Goal: Information Seeking & Learning: Learn about a topic

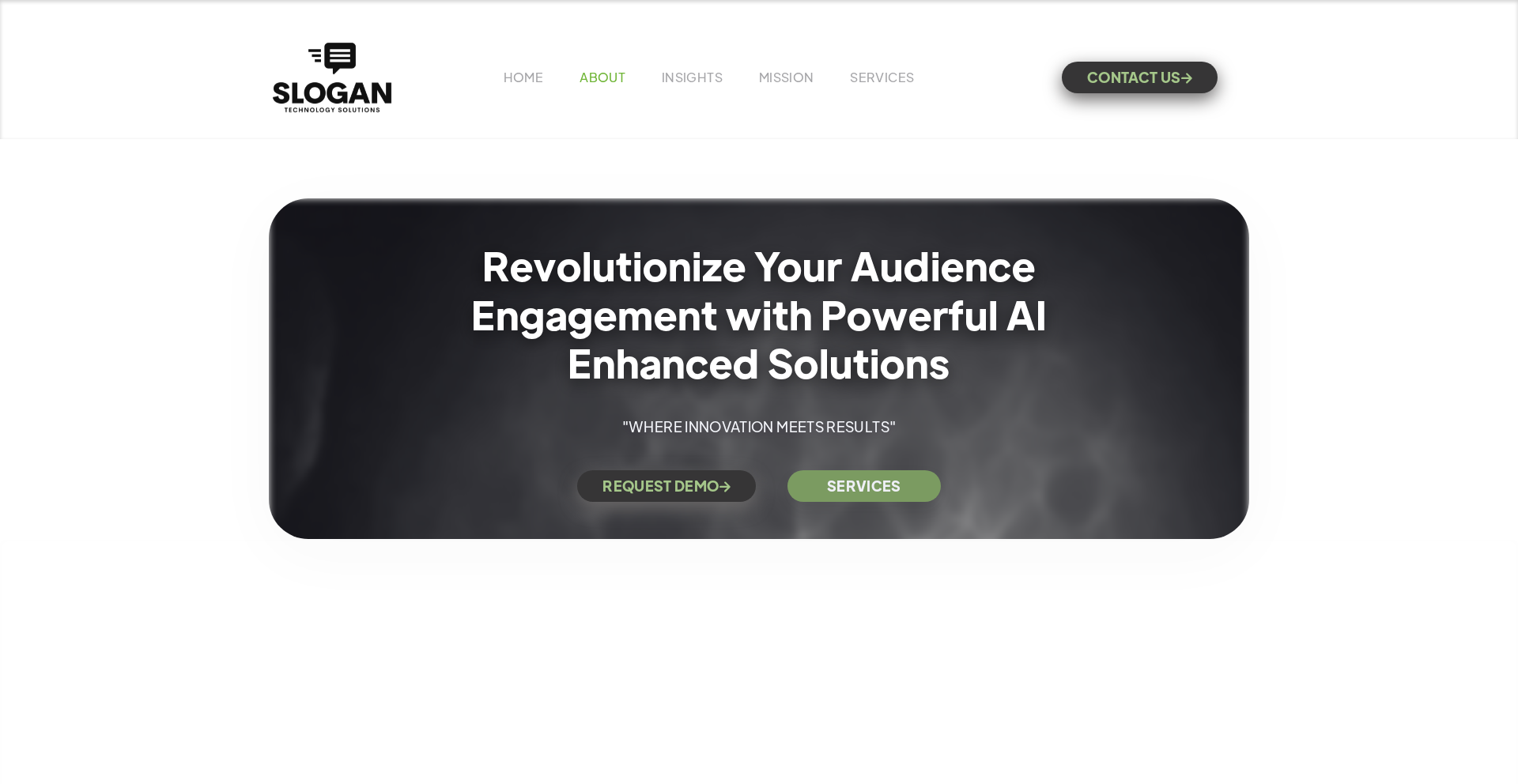
click at [613, 83] on link "ABOUT" at bounding box center [602, 77] width 46 height 17
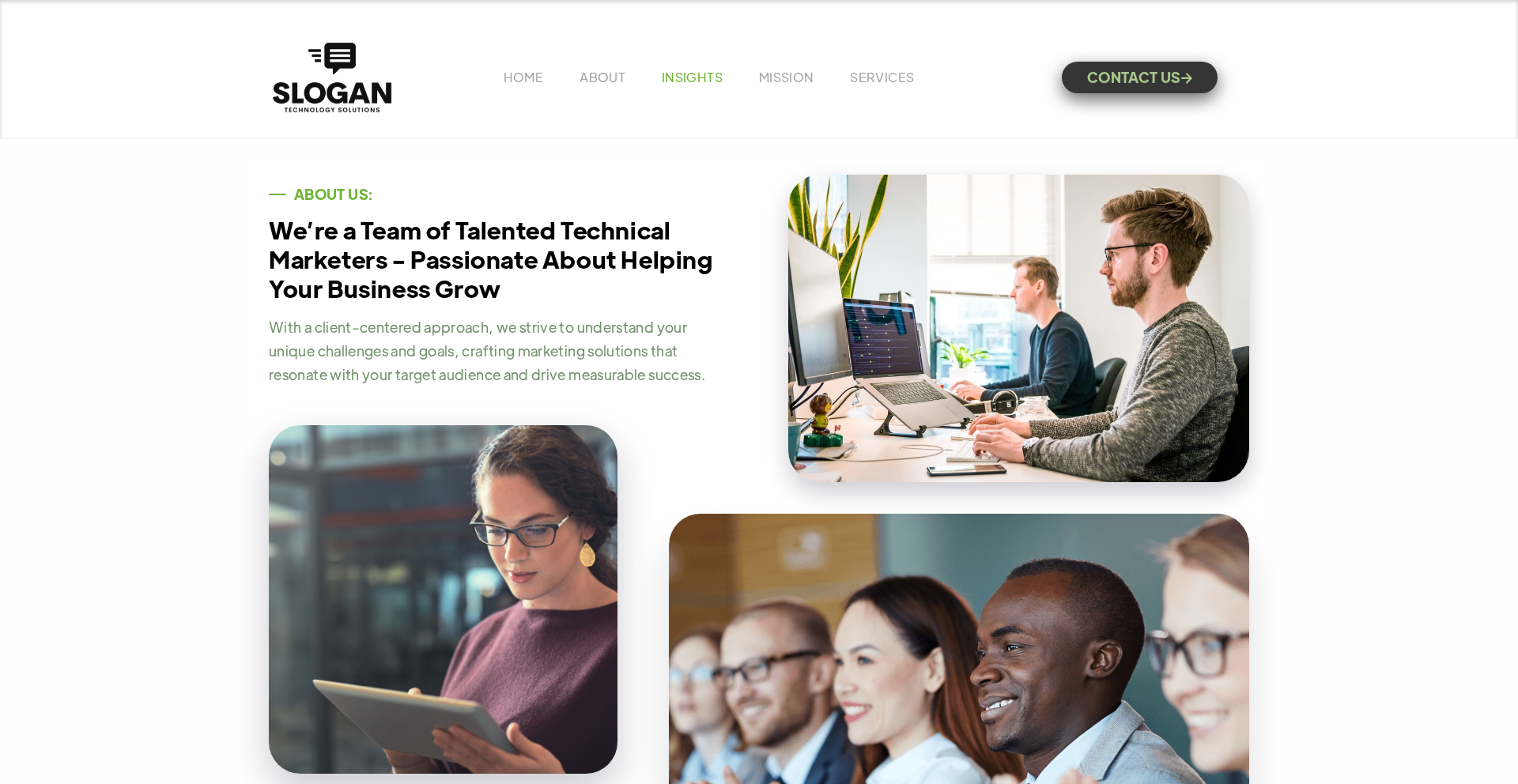
click at [690, 79] on link "INSIGHTS" at bounding box center [692, 77] width 61 height 17
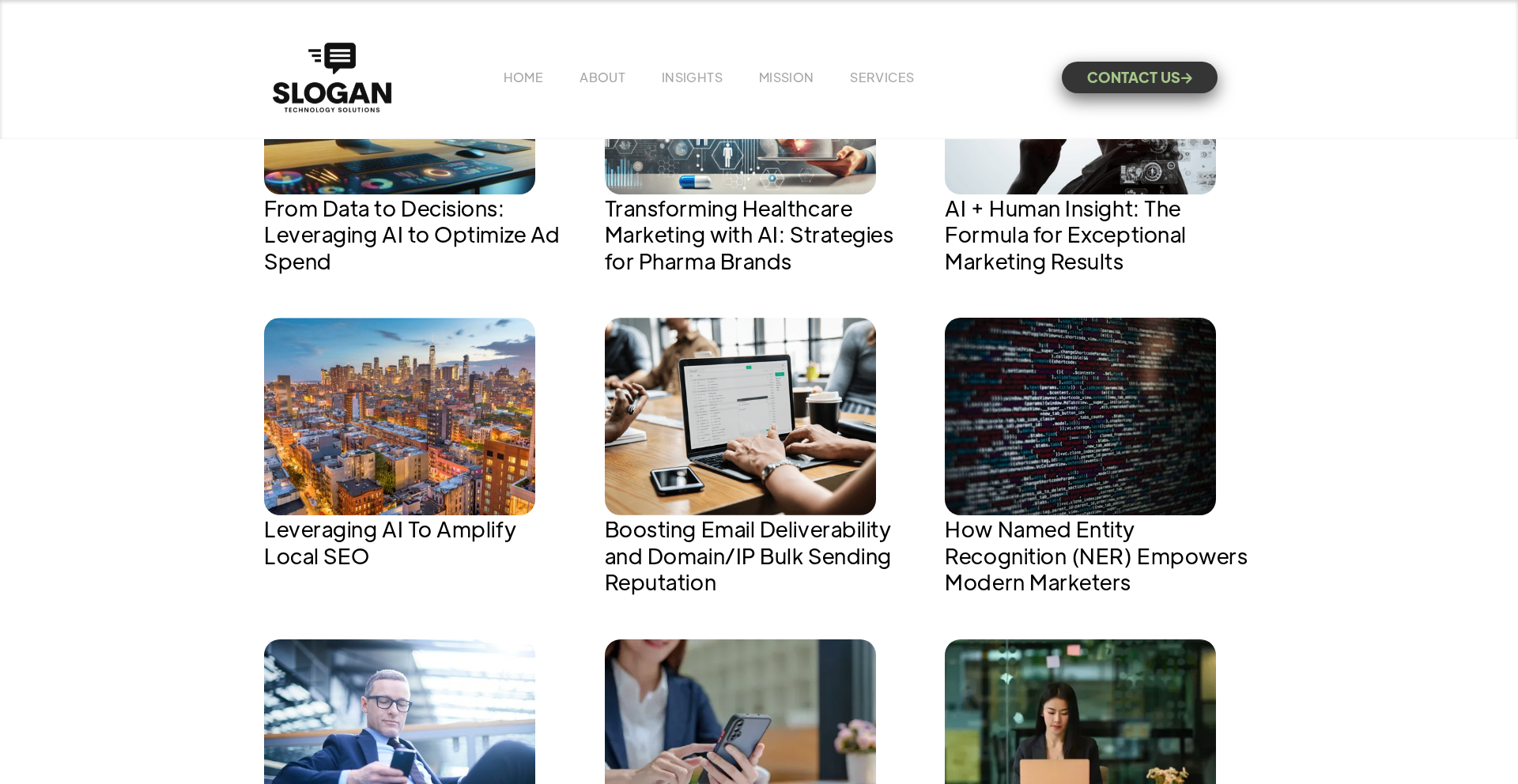
scroll to position [1102, 0]
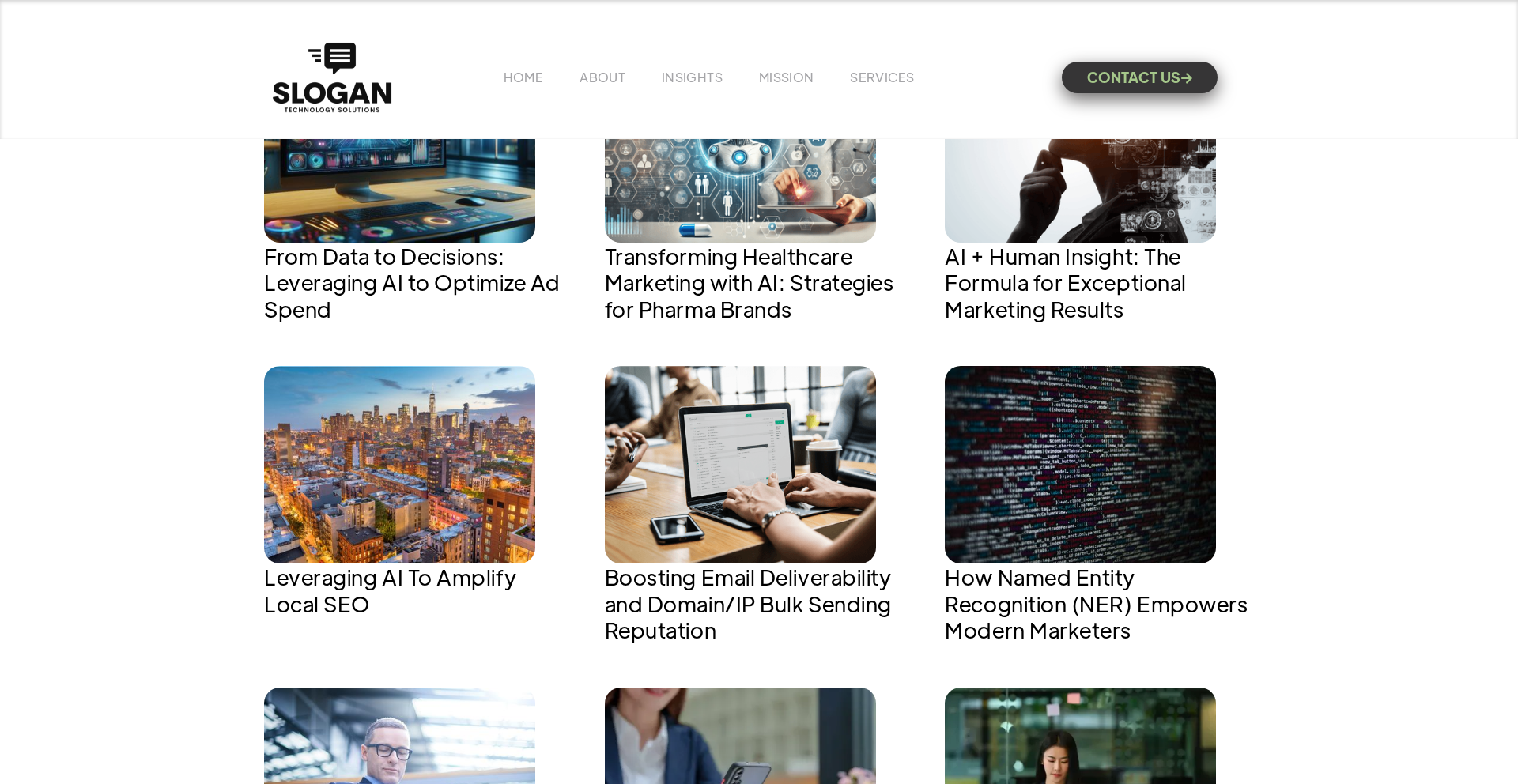
click at [673, 209] on img at bounding box center [741, 143] width 271 height 198
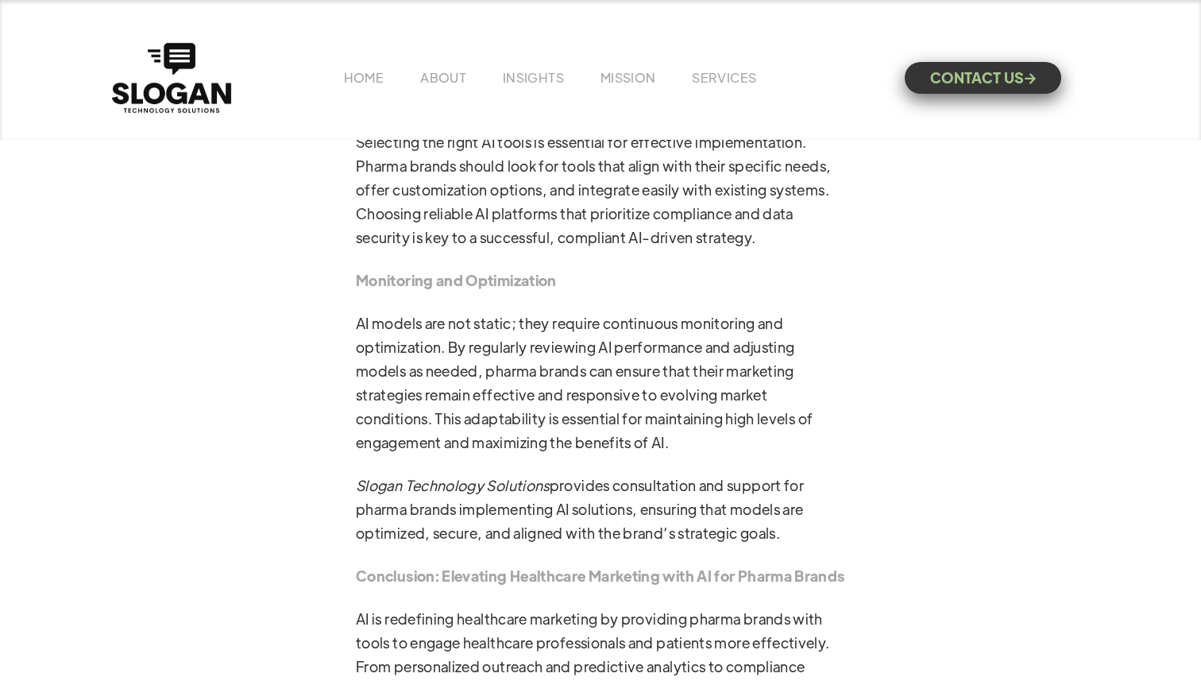
scroll to position [4493, 0]
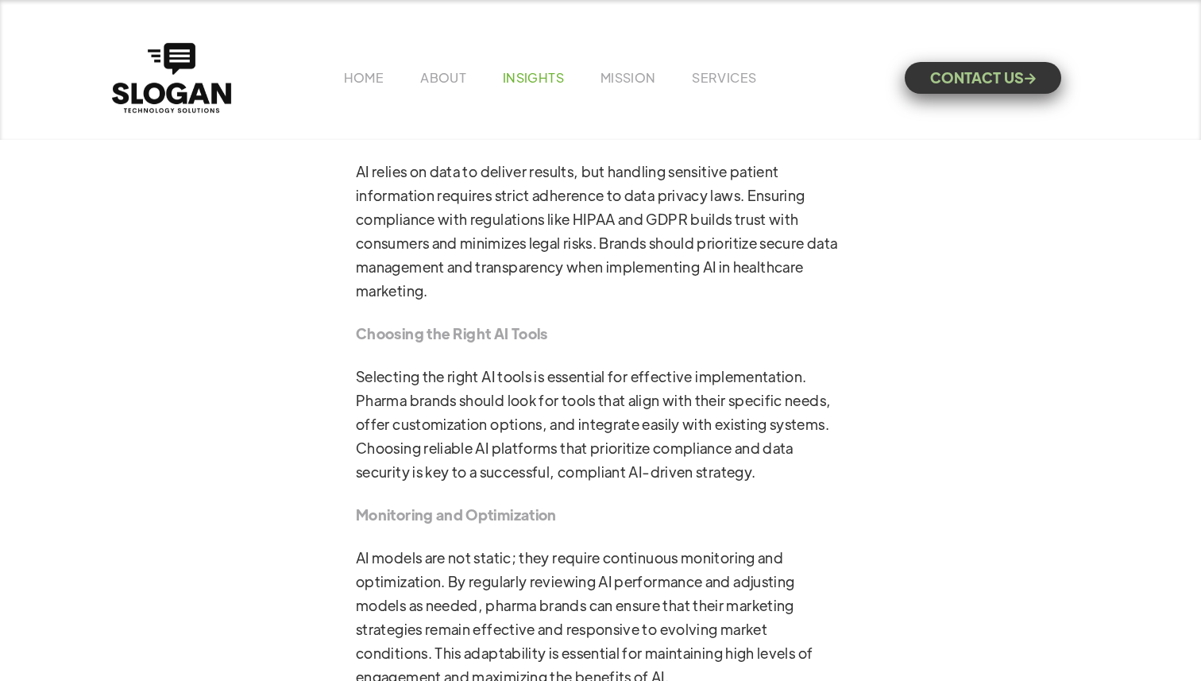
click at [528, 77] on link "INSIGHTS" at bounding box center [533, 77] width 61 height 17
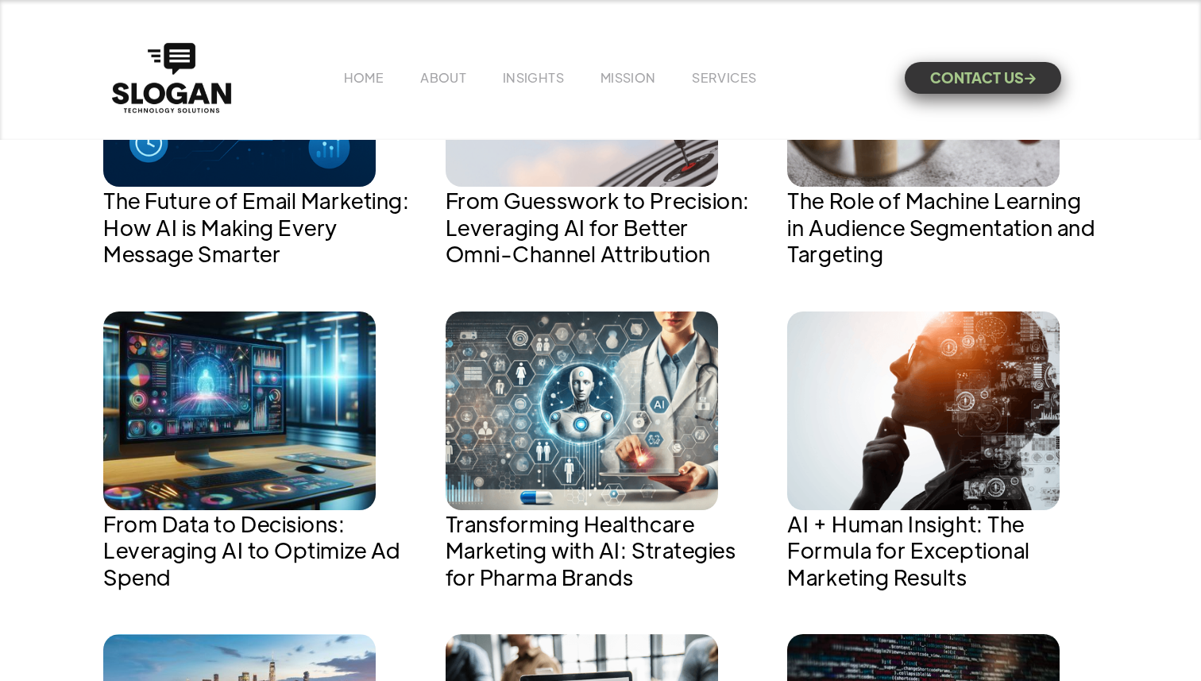
scroll to position [849, 0]
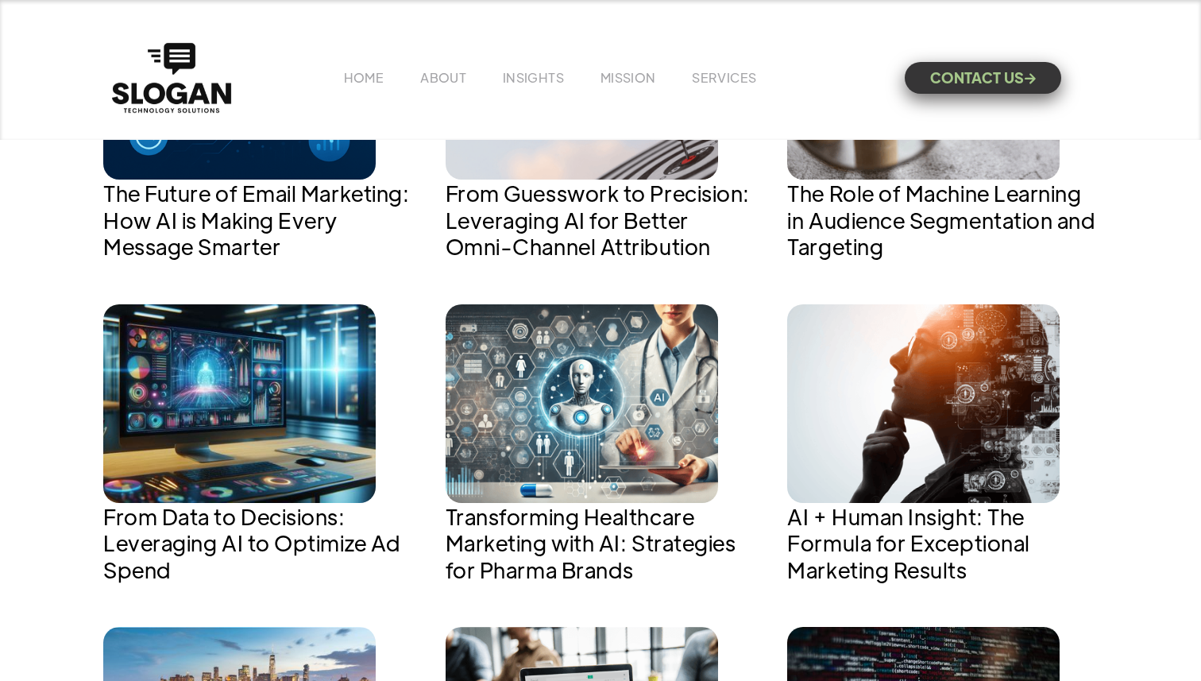
click at [257, 412] on img at bounding box center [239, 403] width 272 height 199
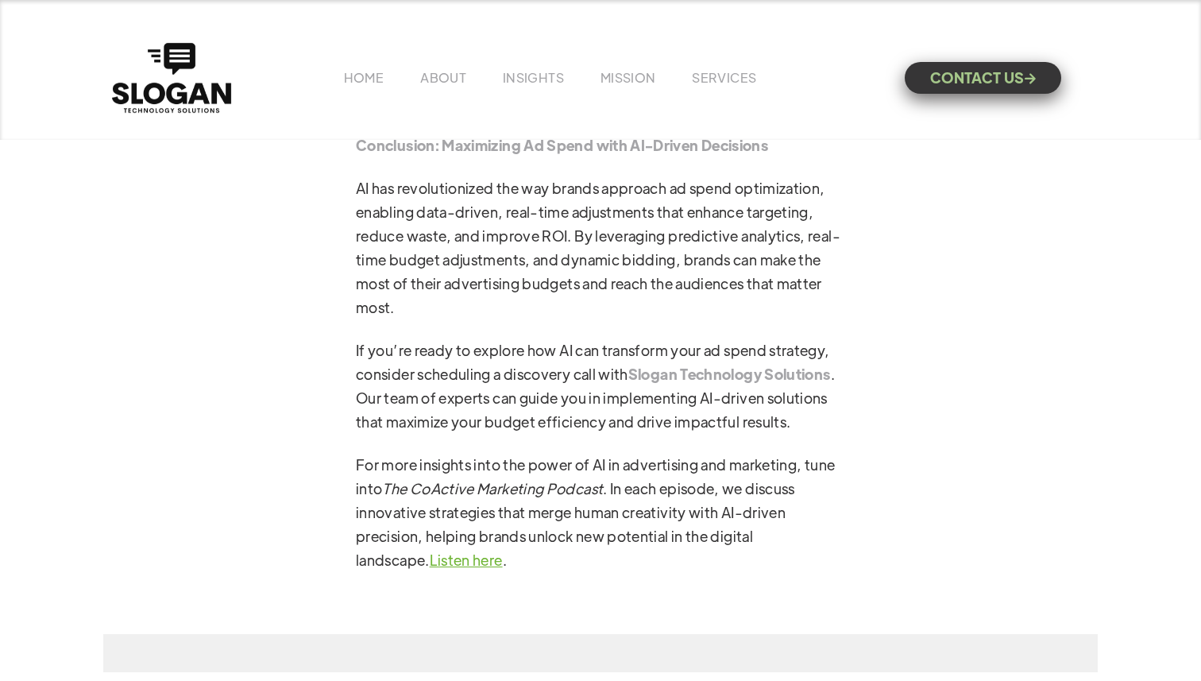
scroll to position [5391, 0]
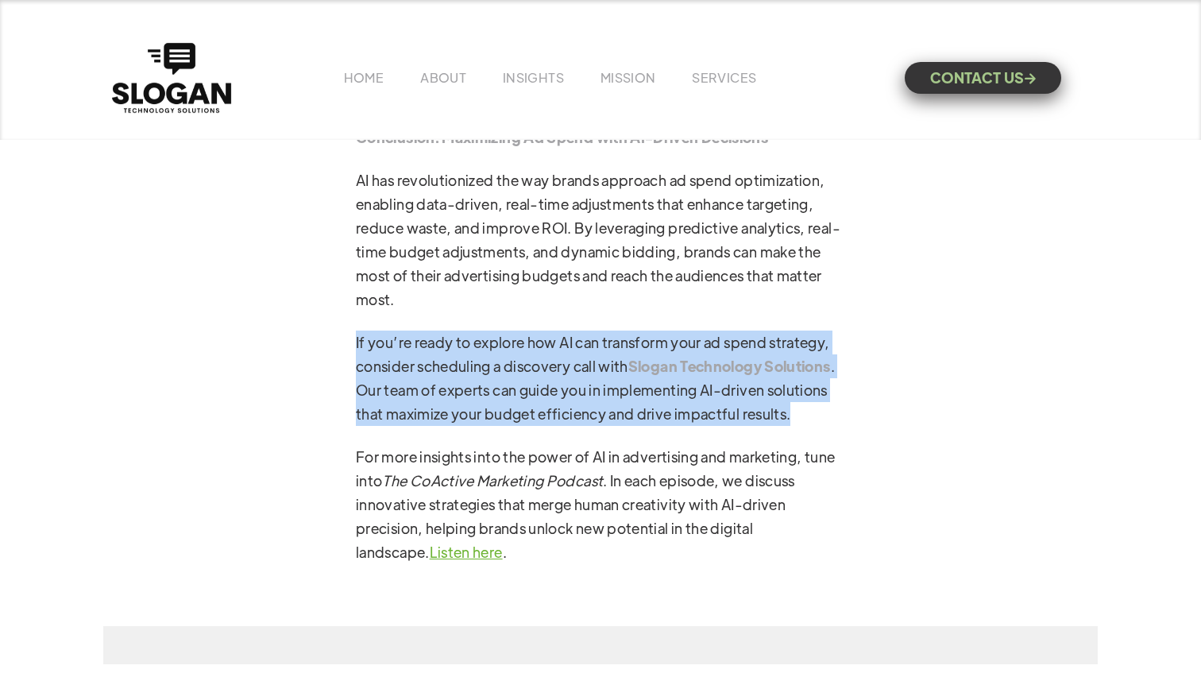
drag, startPoint x: 787, startPoint y: 395, endPoint x: 328, endPoint y: 315, distance: 465.9
copy p "If you’re ready to explore how AI can transform your ad spend strategy, conside…"
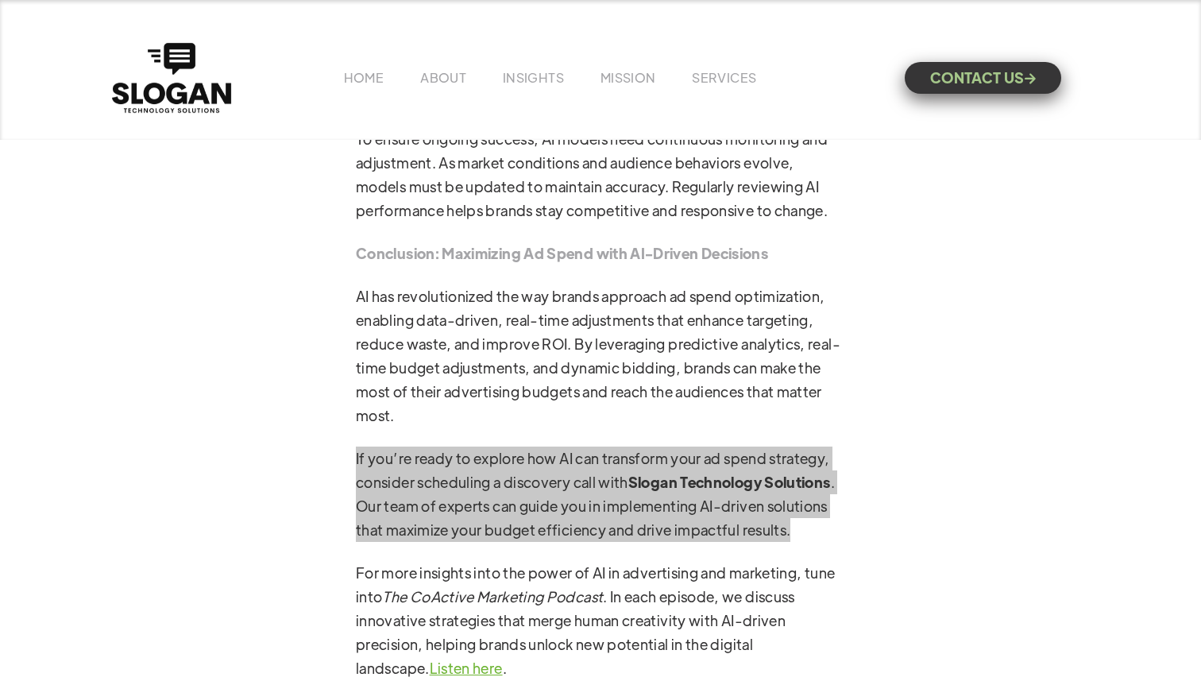
scroll to position [5277, 0]
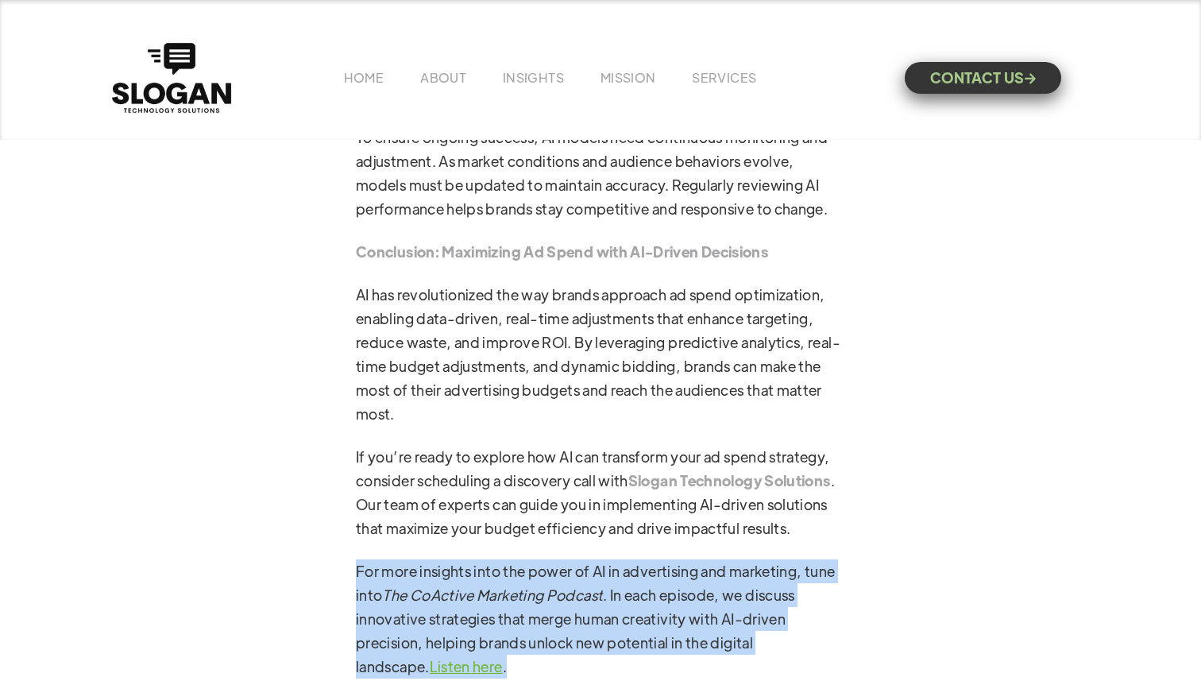
drag, startPoint x: 433, startPoint y: 647, endPoint x: 357, endPoint y: 546, distance: 126.5
click at [357, 559] on p "For more insights into the power of AI in advertising and marketing, tune into …" at bounding box center [600, 618] width 489 height 119
copy p "For more insights into the power of AI in advertising and marketing, tune into …"
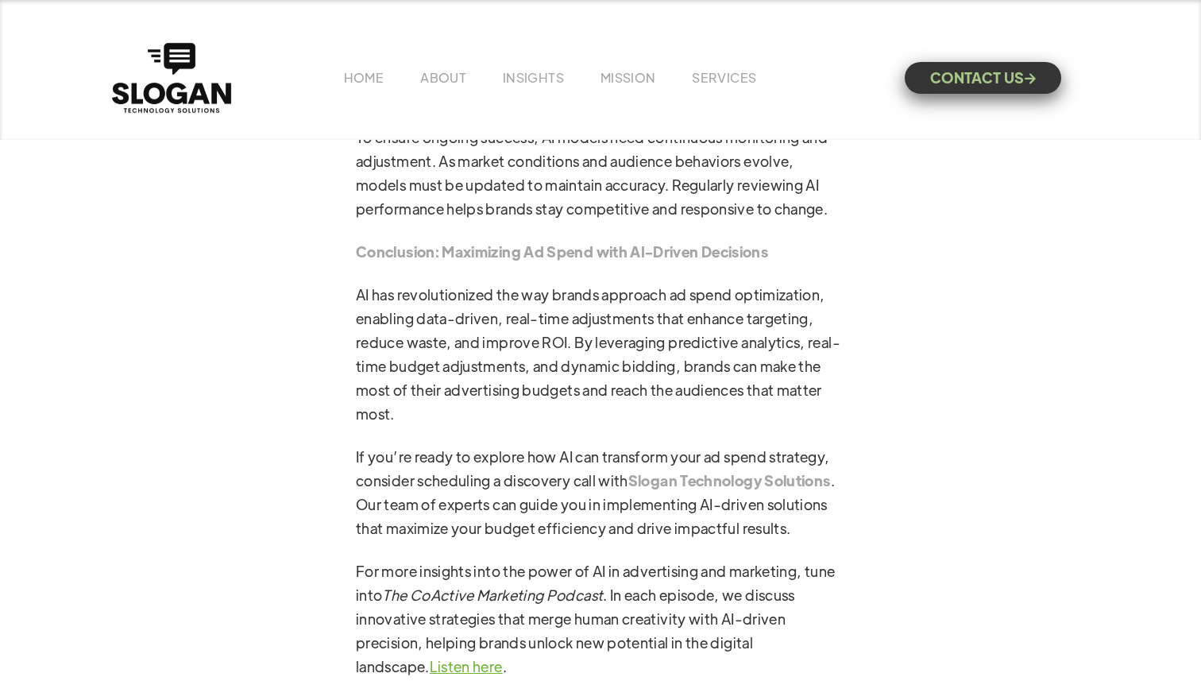
drag, startPoint x: 911, startPoint y: 411, endPoint x: 889, endPoint y: 417, distance: 23.1
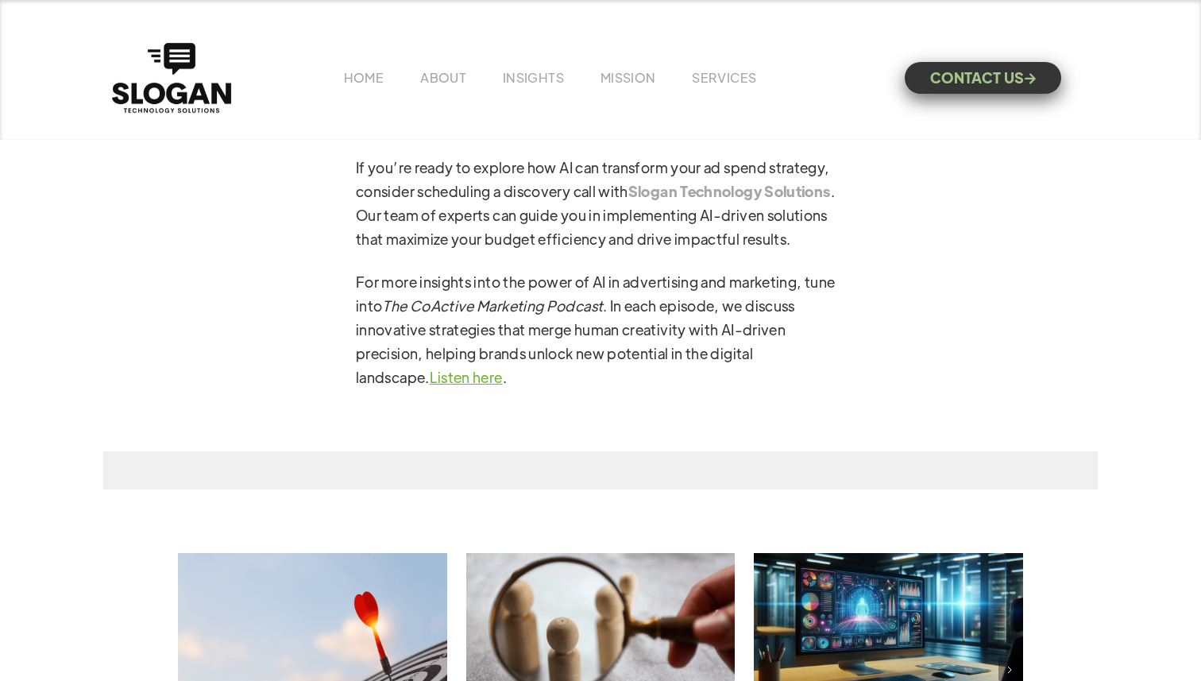
scroll to position [5574, 0]
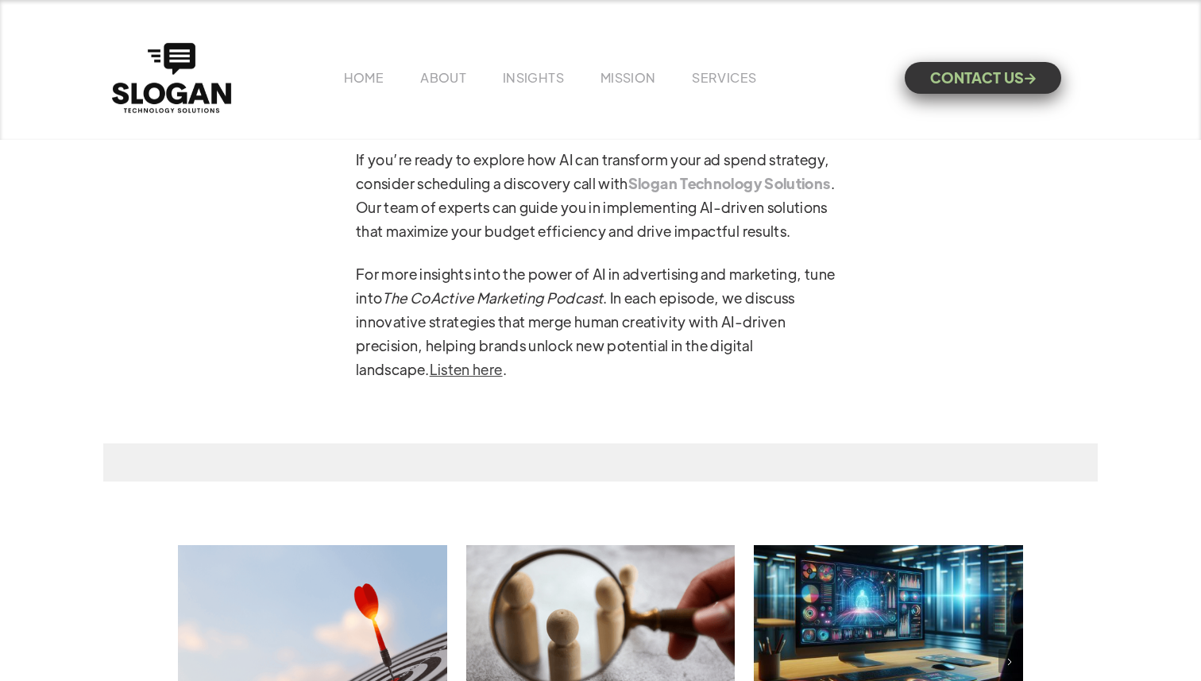
click at [430, 360] on link "Listen here" at bounding box center [466, 369] width 73 height 18
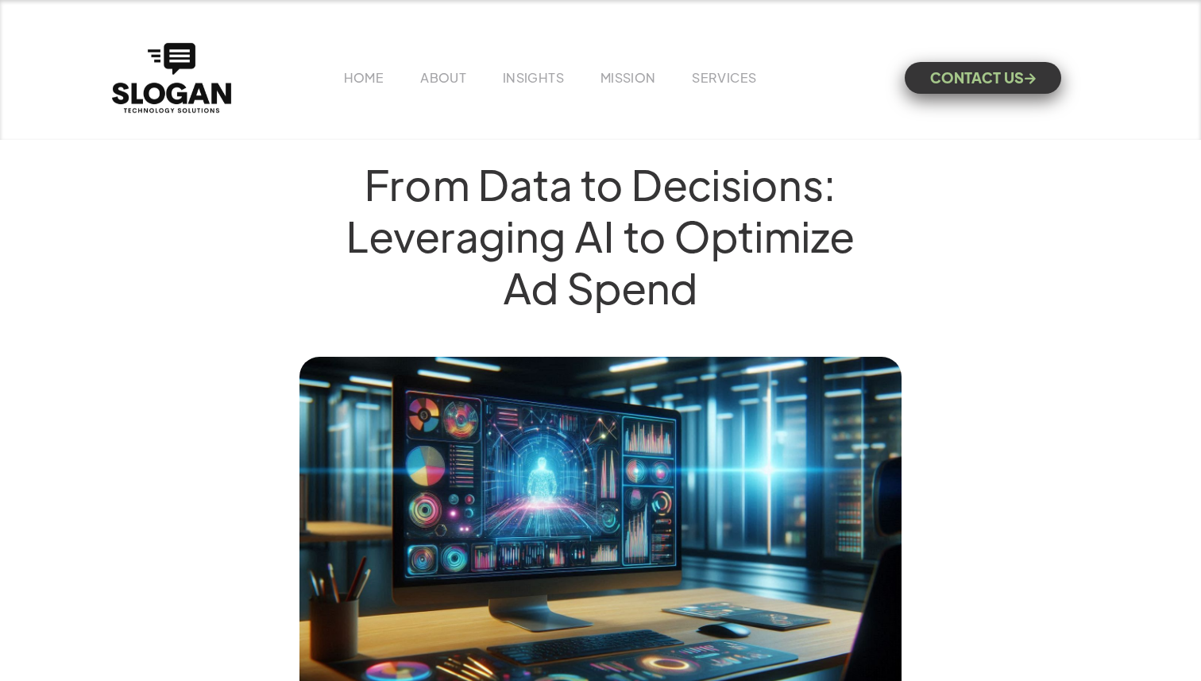
scroll to position [0, 0]
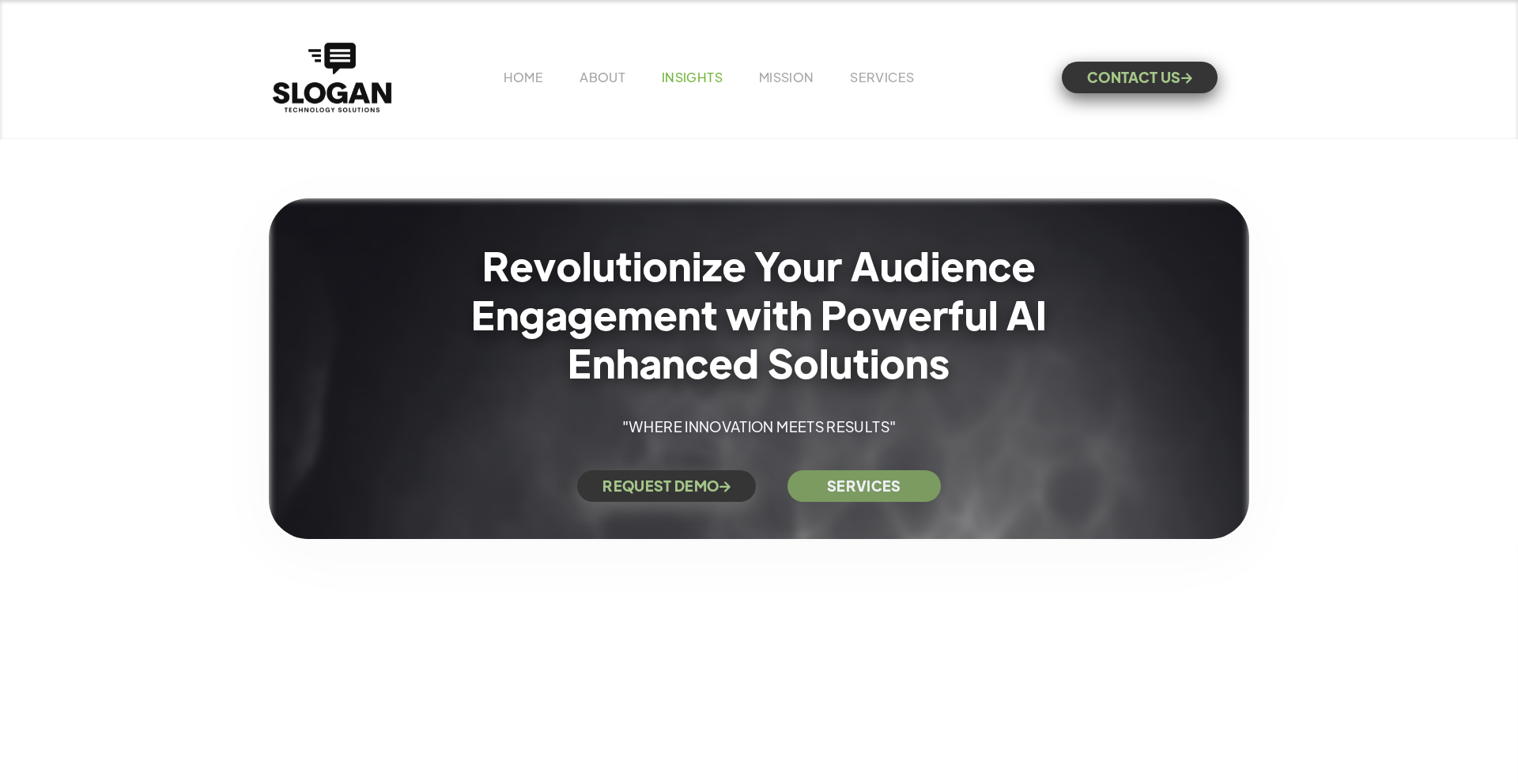
click at [702, 72] on link "INSIGHTS" at bounding box center [692, 77] width 61 height 17
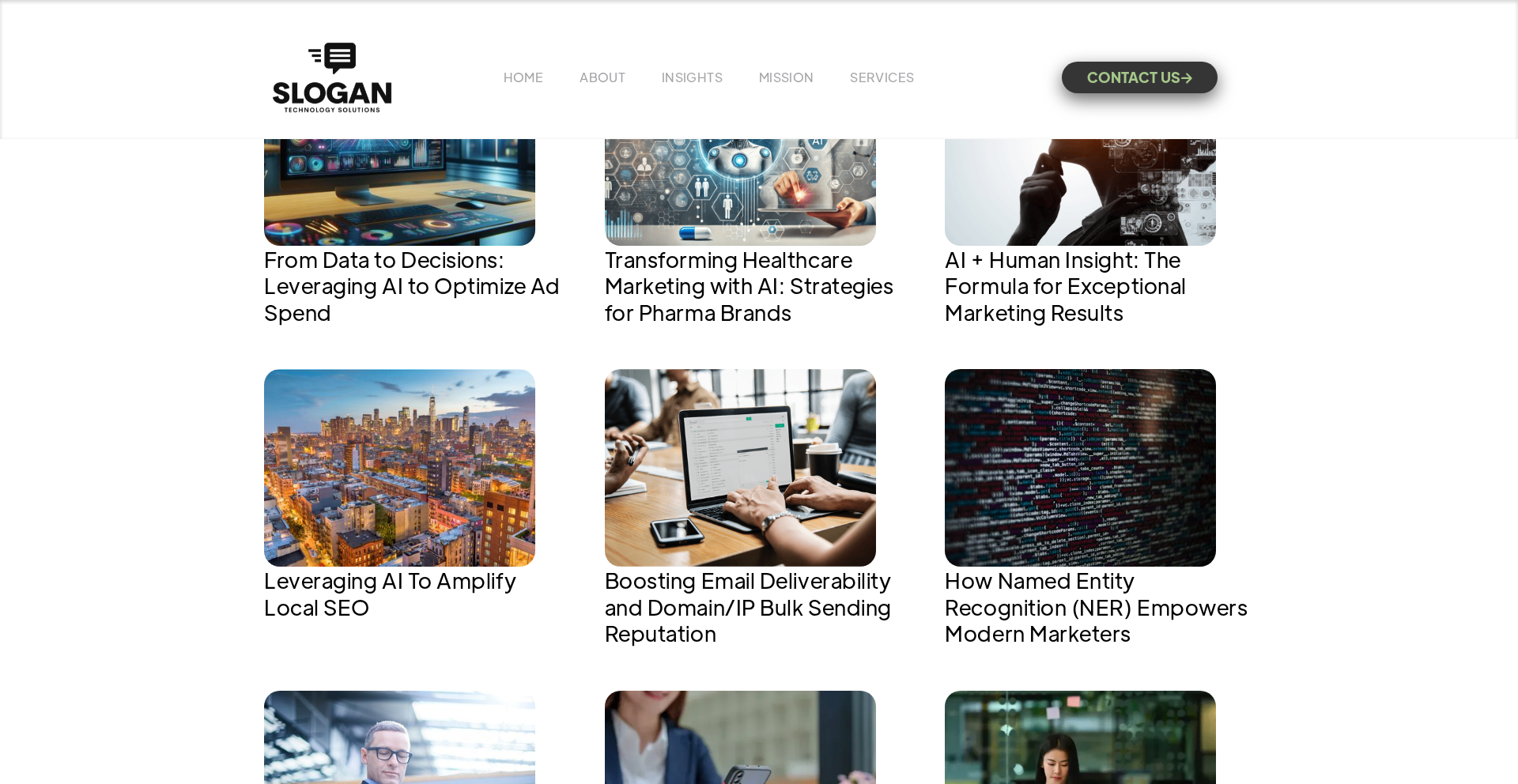
scroll to position [1103, 0]
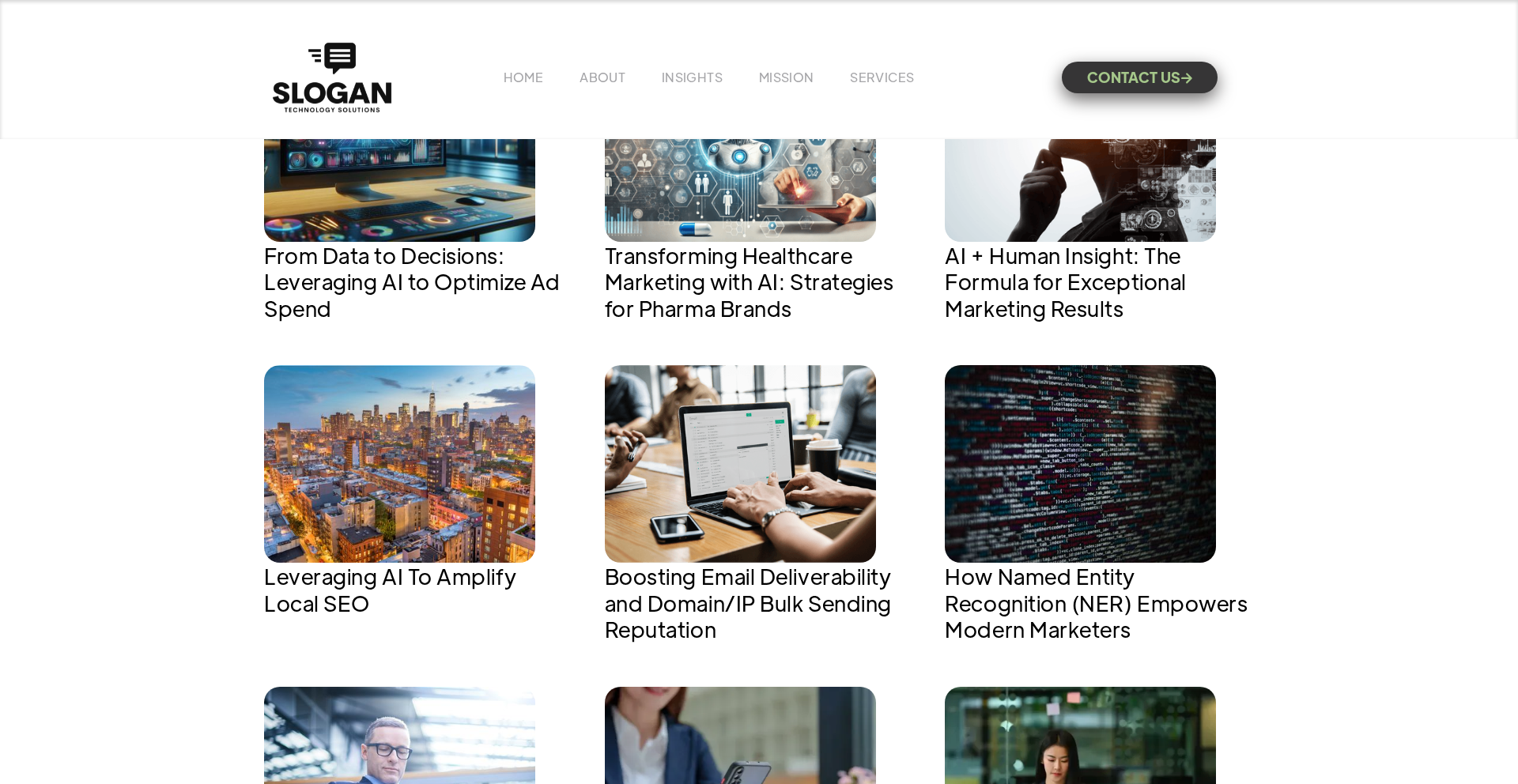
click at [684, 471] on img at bounding box center [741, 464] width 271 height 198
click at [794, 478] on img at bounding box center [741, 464] width 271 height 198
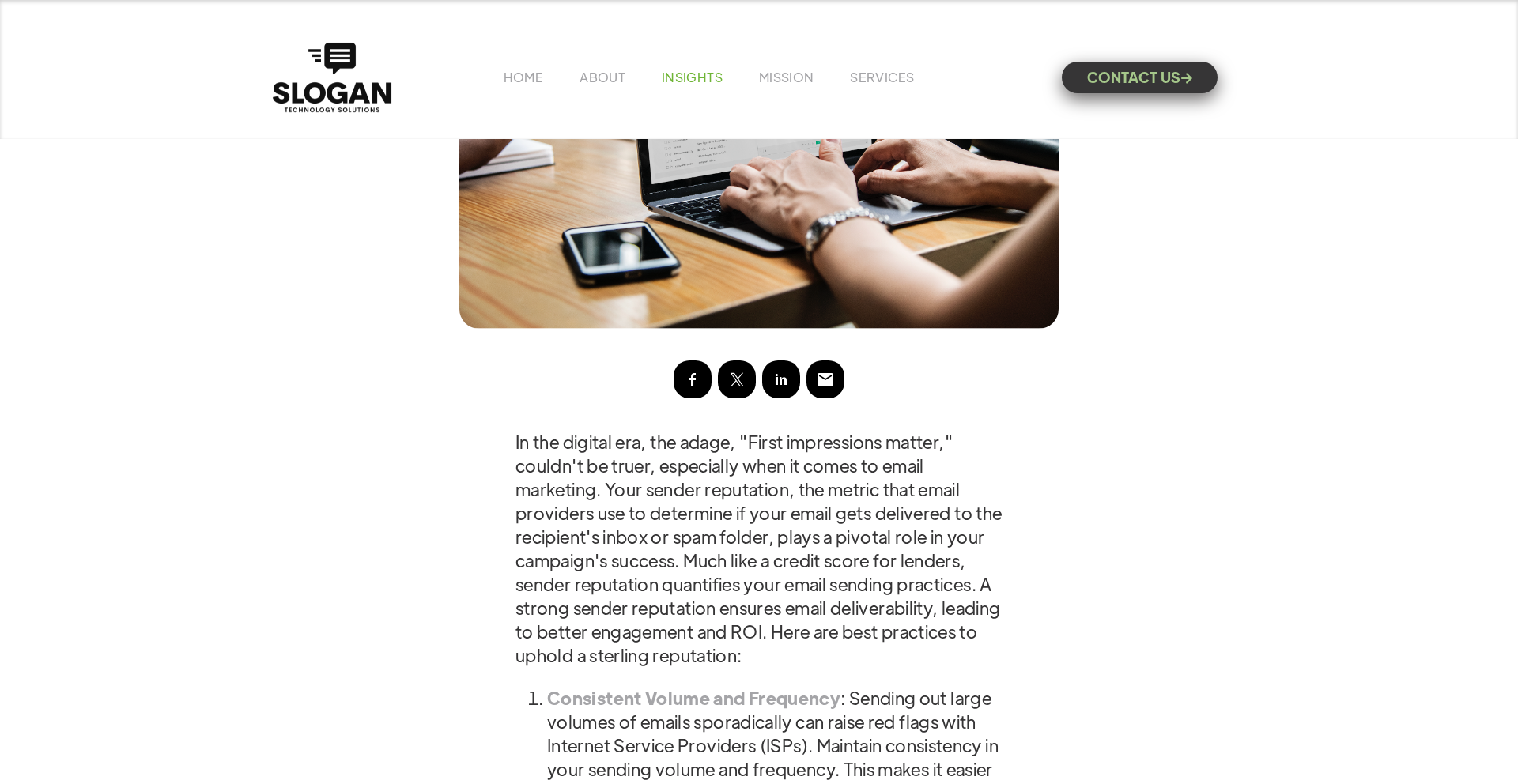
scroll to position [469, 0]
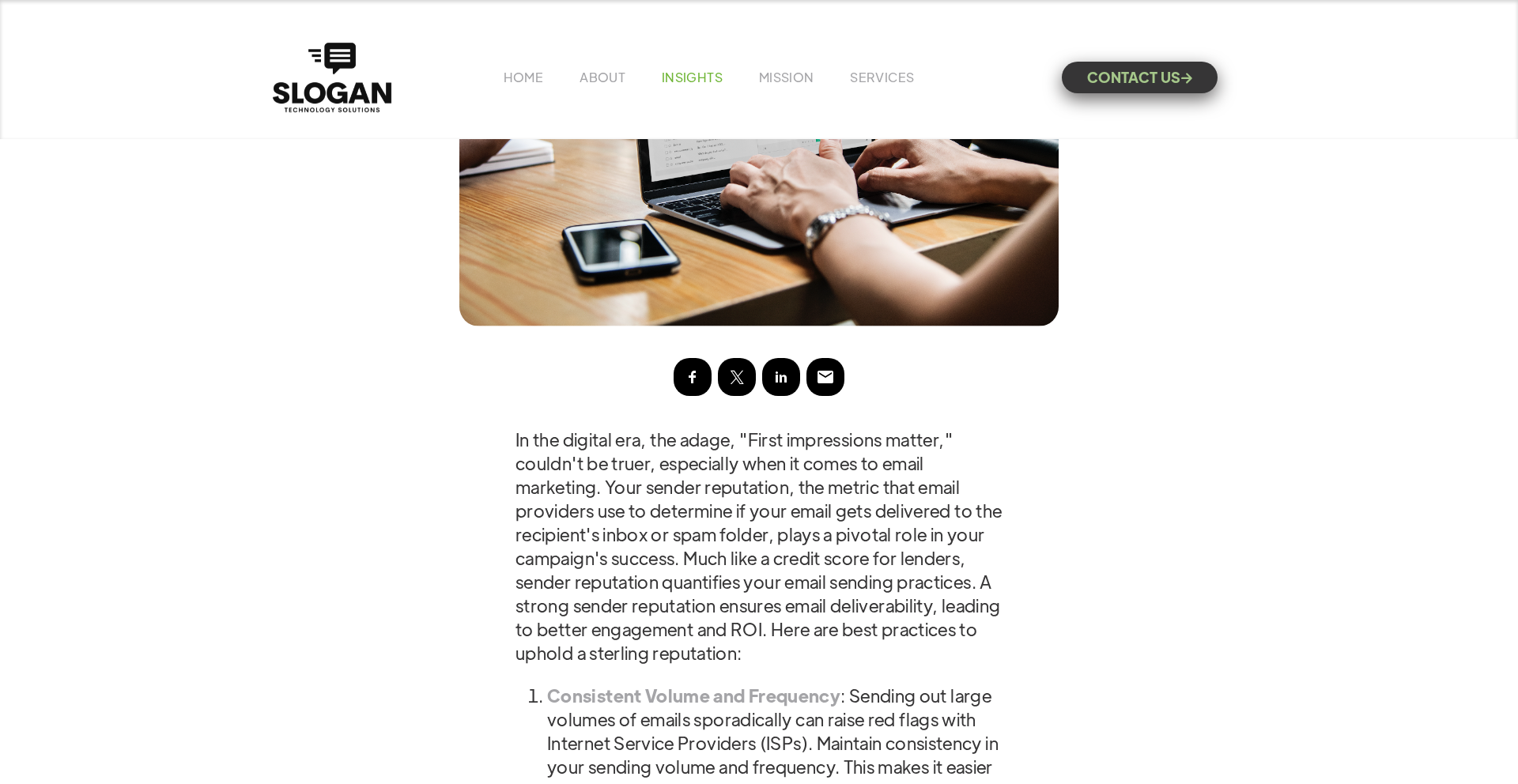
click at [682, 79] on link "INSIGHTS" at bounding box center [692, 77] width 61 height 17
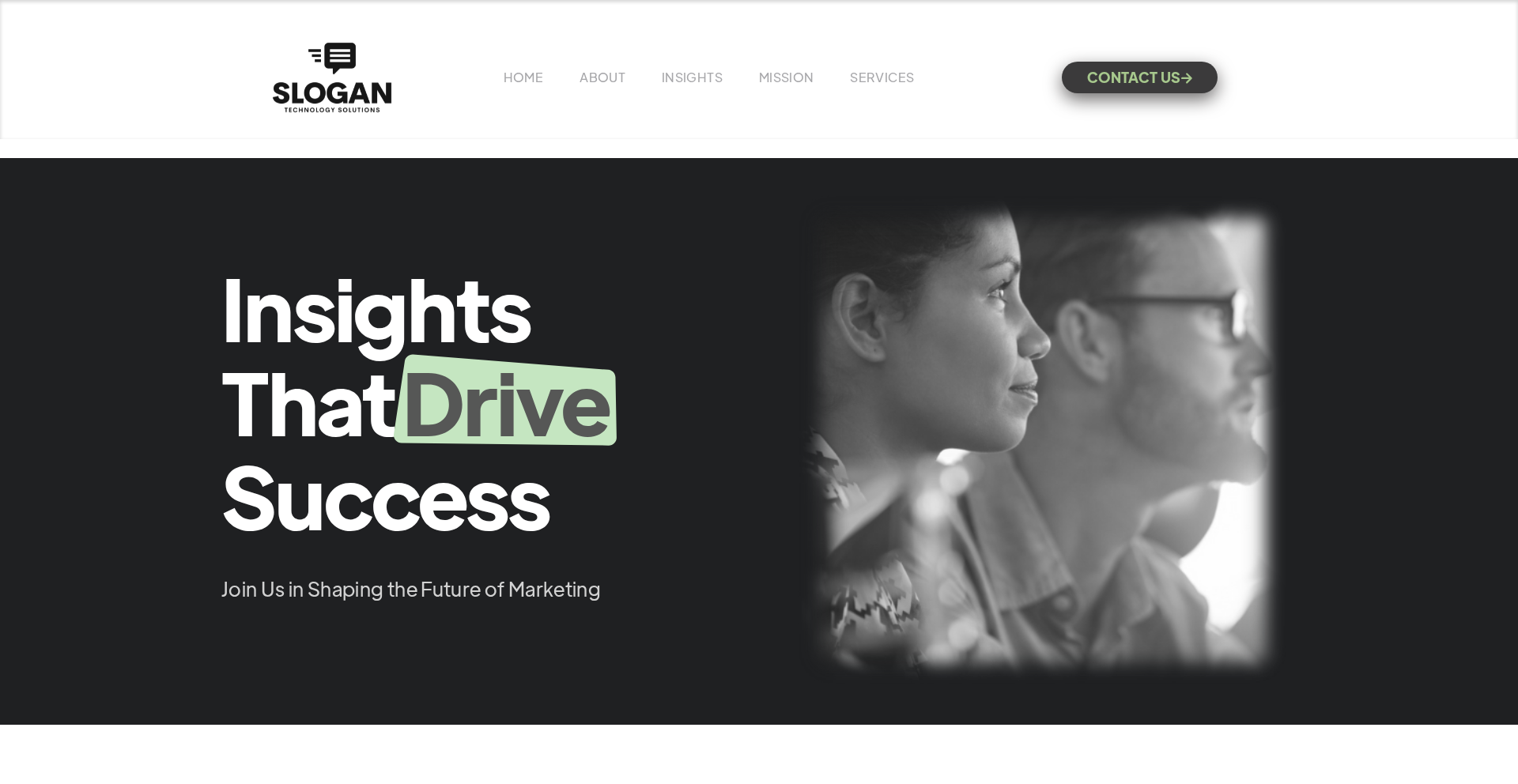
scroll to position [350, 0]
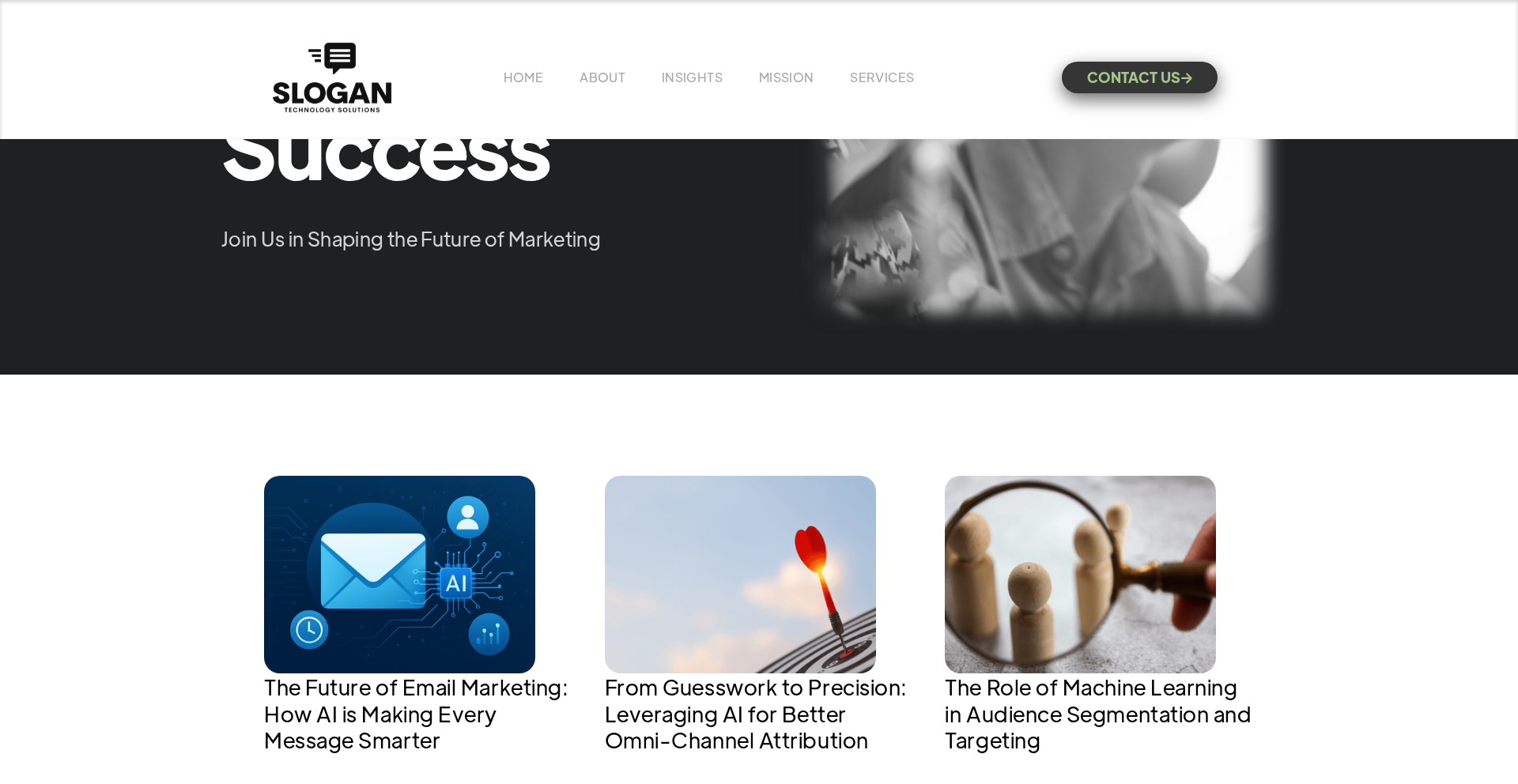
click at [416, 527] on img at bounding box center [399, 574] width 271 height 198
drag, startPoint x: 319, startPoint y: 549, endPoint x: 329, endPoint y: 543, distance: 11.7
click at [319, 549] on img at bounding box center [399, 574] width 271 height 198
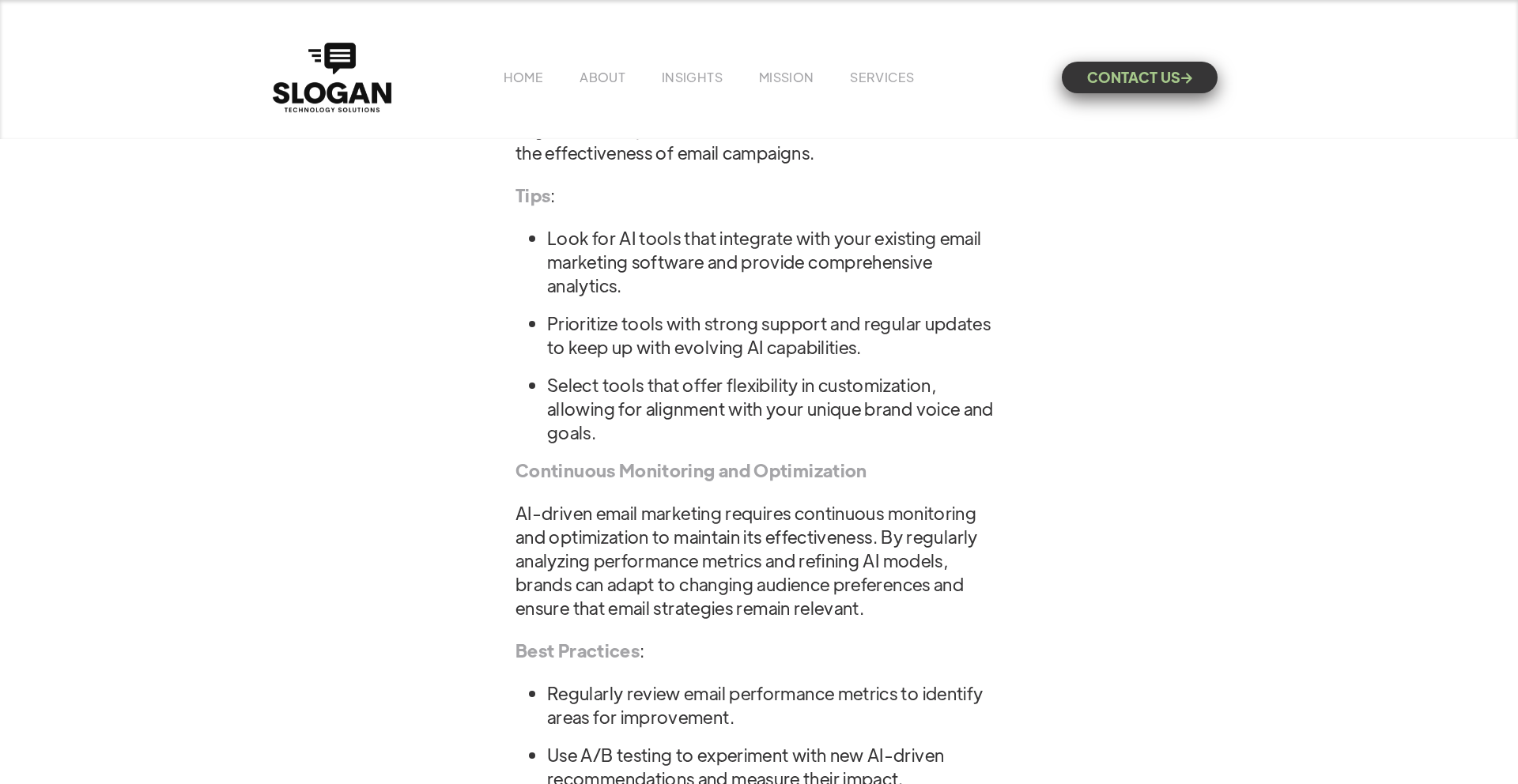
scroll to position [6365, 0]
